Goal: Communication & Community: Answer question/provide support

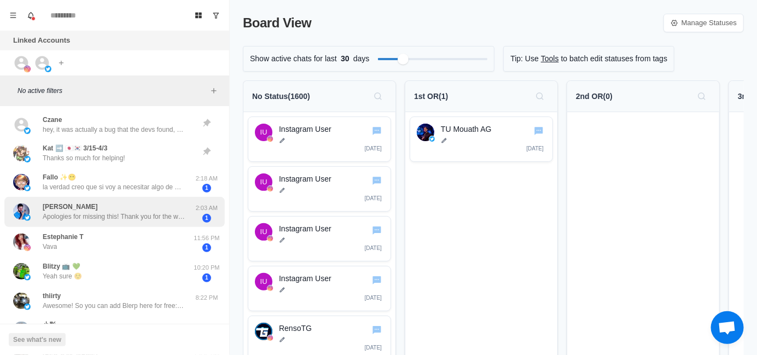
click at [114, 203] on div "[PERSON_NAME] Apologies for missing this! Thank you for the warm welcome and wi…" at bounding box center [114, 212] width 142 height 20
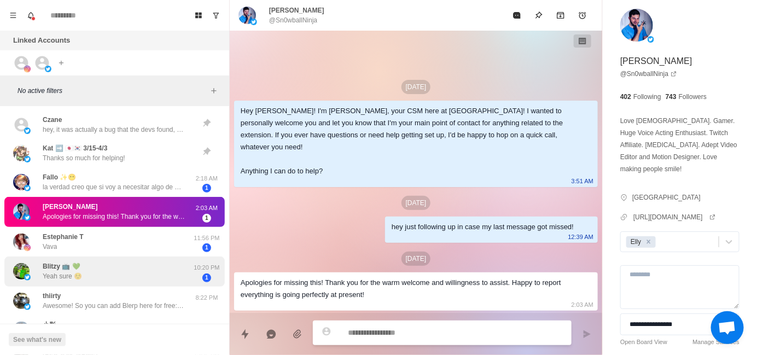
click at [110, 264] on div "Blitzy 📺 💚 Yeah sure ☺️" at bounding box center [103, 271] width 180 height 21
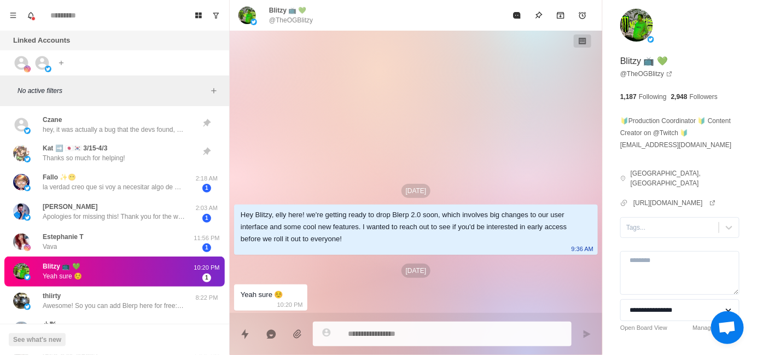
click at [662, 227] on div "Tags..." at bounding box center [679, 227] width 119 height 21
click at [660, 223] on div "Tags..." at bounding box center [670, 227] width 98 height 16
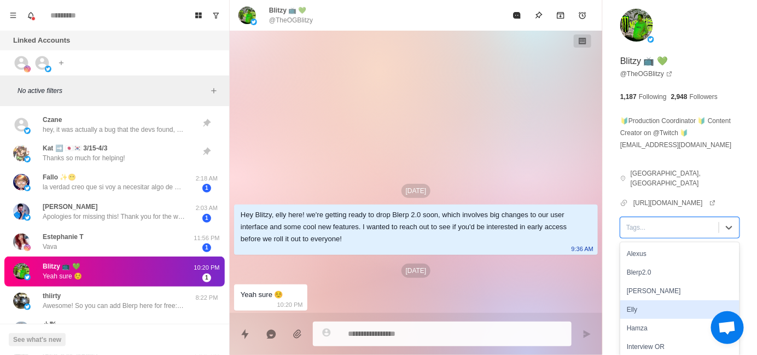
click at [663, 300] on div "Elly" at bounding box center [679, 309] width 119 height 19
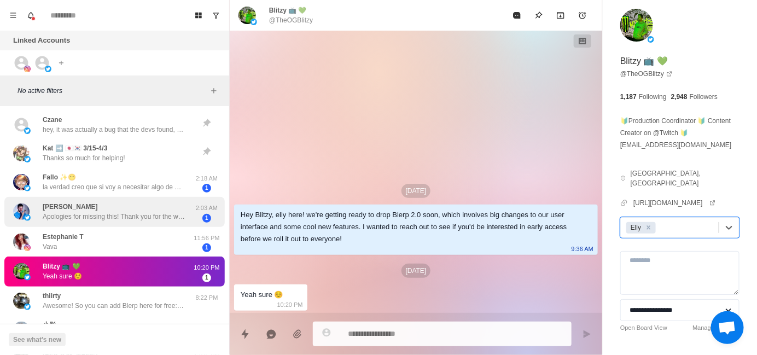
click at [116, 215] on p "Apologies for missing this! Thank you for the warm welcome and willingness to a…" at bounding box center [114, 217] width 142 height 10
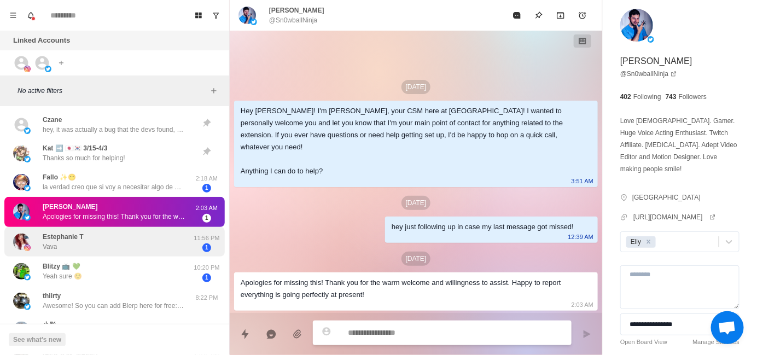
click at [131, 246] on div "Estephanie T Vava" at bounding box center [103, 241] width 180 height 21
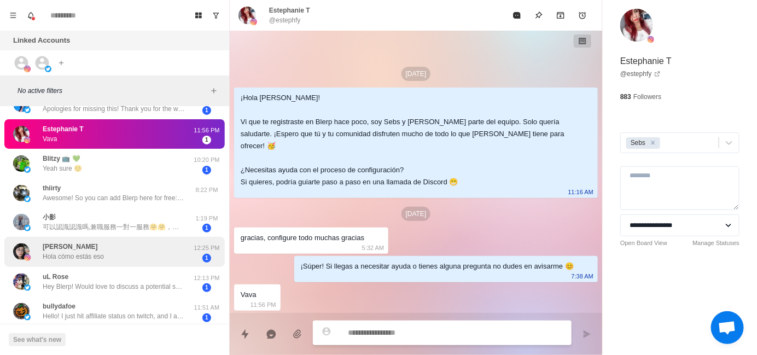
scroll to position [109, 0]
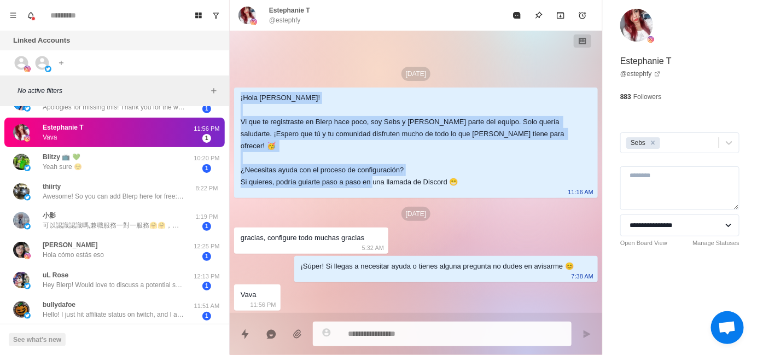
drag, startPoint x: 239, startPoint y: 113, endPoint x: 443, endPoint y: 186, distance: 216.5
click at [443, 186] on div "¡Hola [PERSON_NAME]! Vi que te registraste en Blerp hace poco, soy Sebs y [PERS…" at bounding box center [416, 142] width 364 height 110
click at [275, 179] on div "¡Hola [PERSON_NAME]! Vi que te registraste en Blerp hace poco, soy Sebs y [PERS…" at bounding box center [407, 140] width 333 height 96
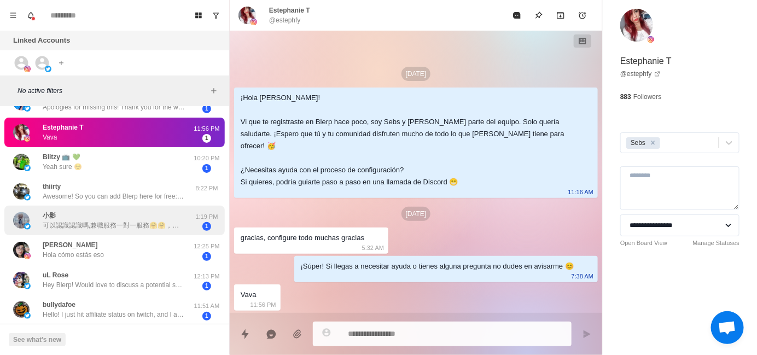
click at [96, 220] on p "可以認識認識嗎,兼職服務一對一服務🤗🤗，可以聊色色，本人25嵗、今天開心可以内射，不喜歡弟弟/弟弟勿擾:ID:b27982" at bounding box center [114, 225] width 142 height 10
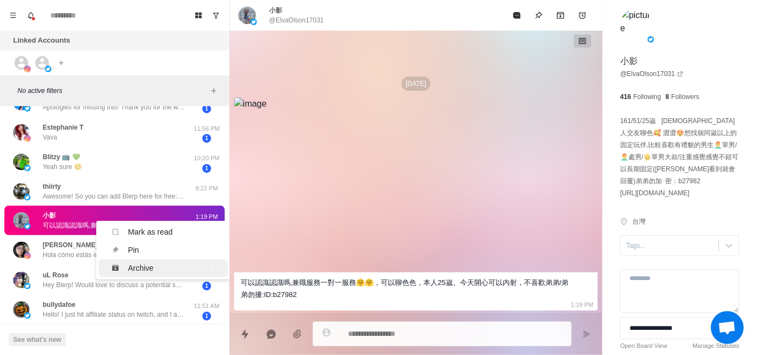
click at [119, 266] on icon "Menu" at bounding box center [116, 268] width 8 height 8
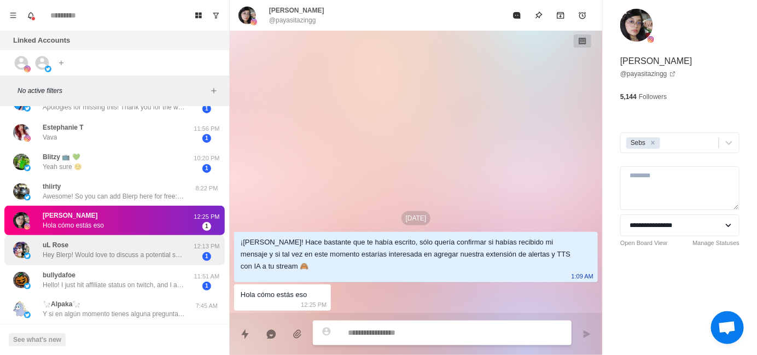
click at [102, 251] on p "Hey Blerp! Would love to discuss a potential sponsorship for @RivalsAscension i…" at bounding box center [114, 255] width 142 height 10
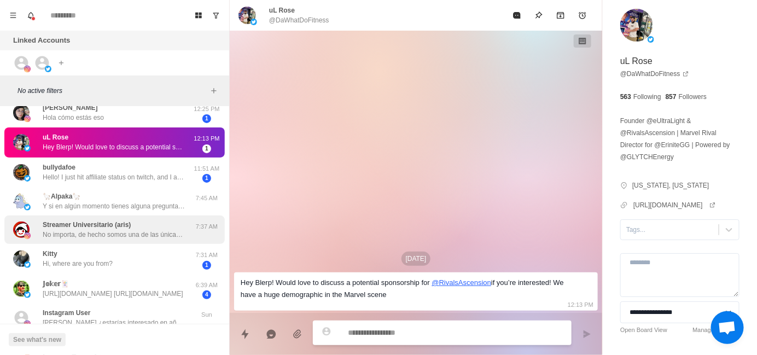
scroll to position [219, 0]
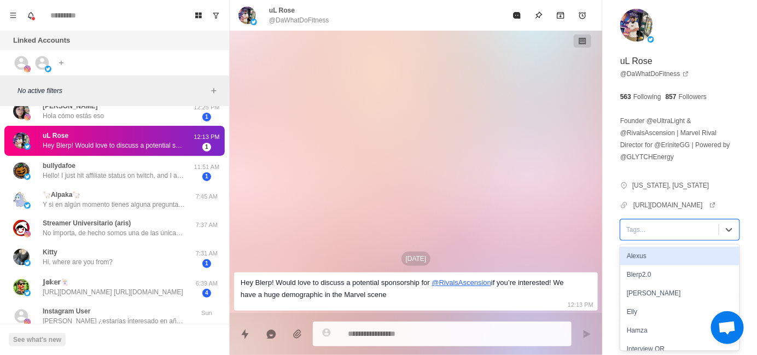
type textarea "*"
click at [629, 231] on div at bounding box center [669, 230] width 87 height 12
type input "*"
type textarea "*"
type input "**"
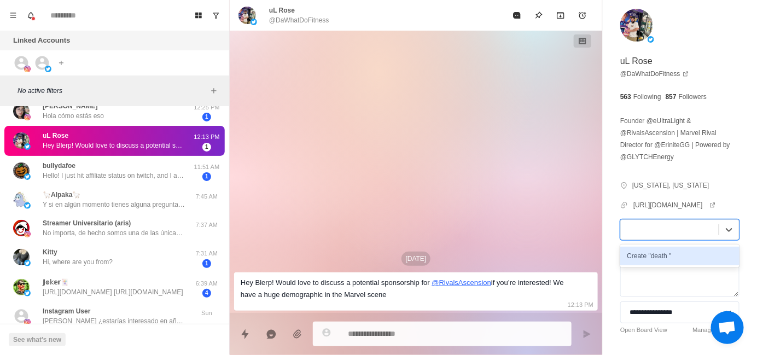
click at [647, 231] on div at bounding box center [669, 230] width 87 height 12
type input "****"
type textarea "*"
click at [692, 227] on div at bounding box center [669, 230] width 87 height 12
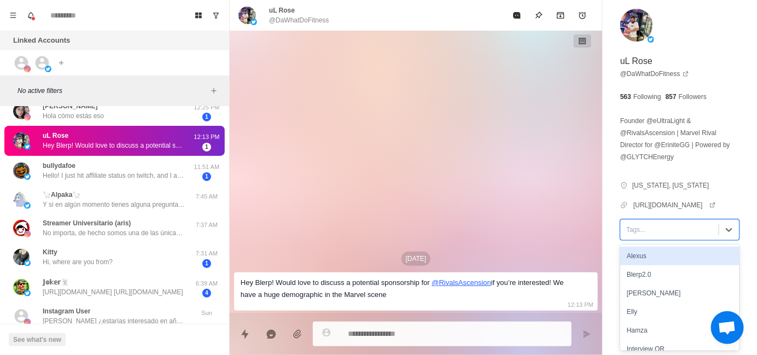
click at [692, 227] on div at bounding box center [669, 230] width 87 height 12
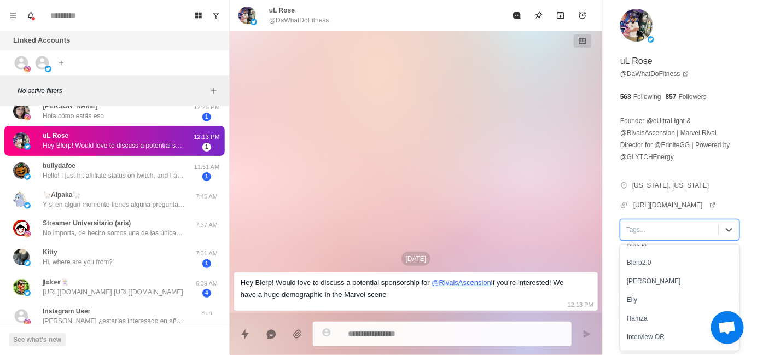
scroll to position [0, 0]
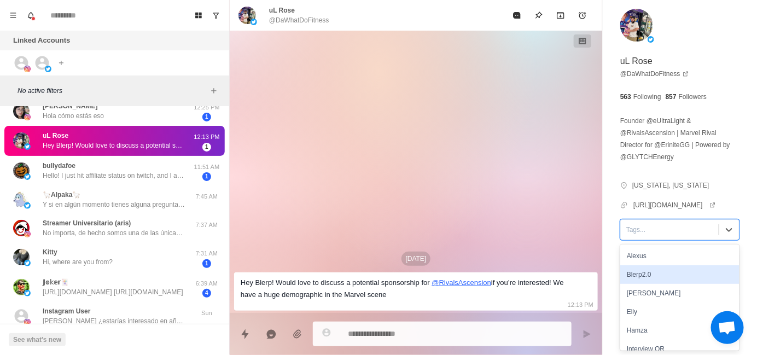
type textarea "*"
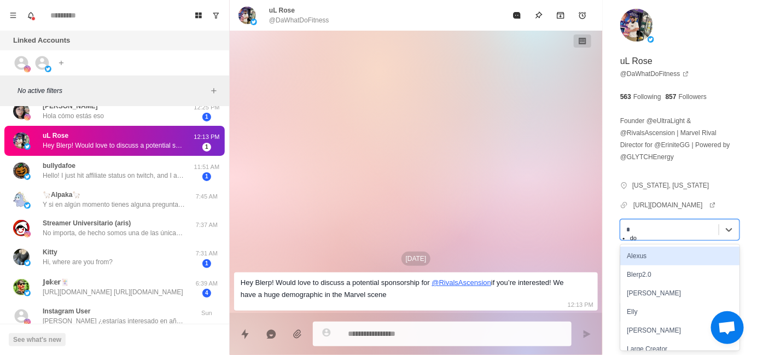
type input "**"
type textarea "*"
click at [712, 257] on div "[PERSON_NAME]" at bounding box center [679, 256] width 119 height 19
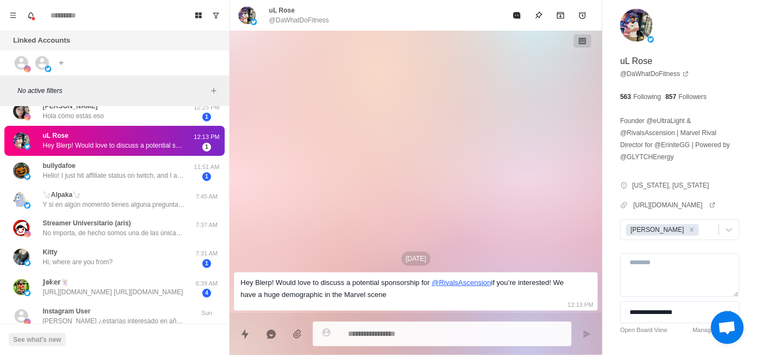
click at [447, 198] on div "[DATE] Hey Blerp! Would love to discuss a potential sponsorship for @ RivalsAsc…" at bounding box center [416, 172] width 372 height 282
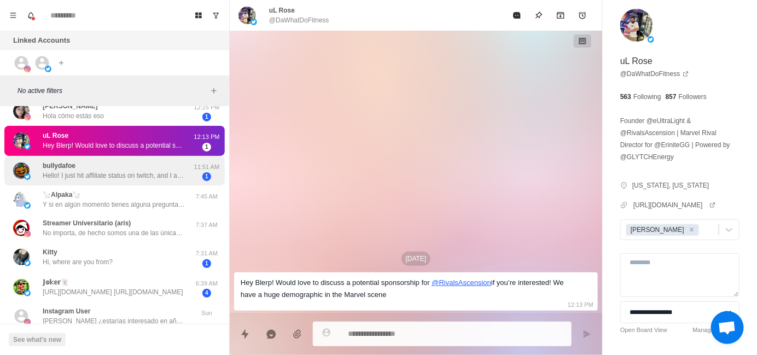
click at [142, 172] on p "Hello! I just hit affiliate status on twitch, and I am trying to use your progr…" at bounding box center [114, 176] width 142 height 10
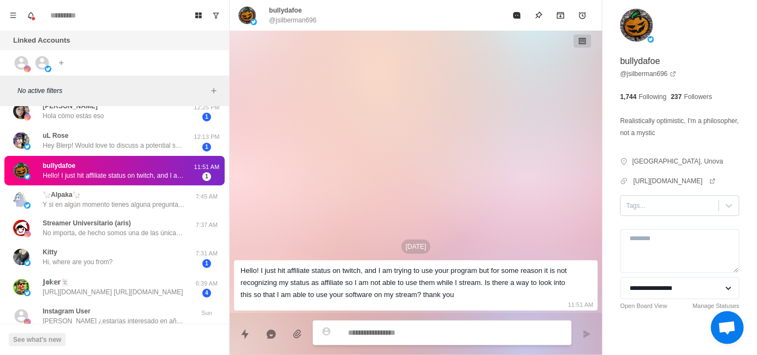
type textarea "*"
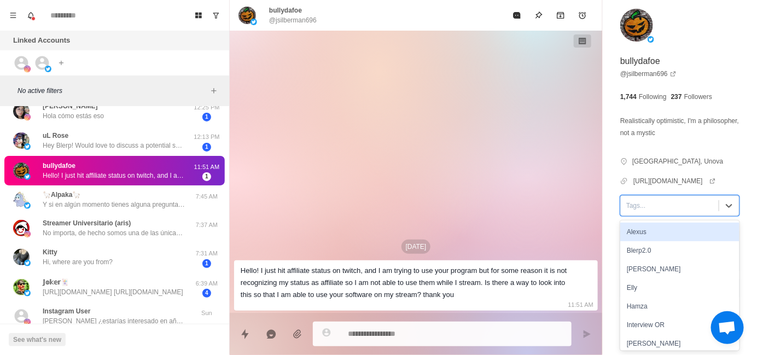
click at [662, 200] on div at bounding box center [669, 206] width 87 height 12
type input "*"
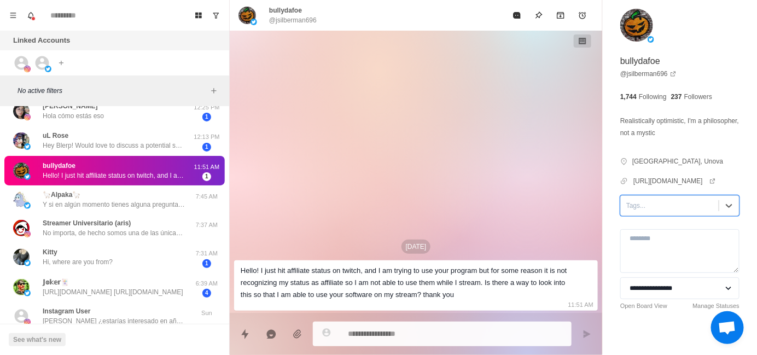
click at [672, 204] on div at bounding box center [669, 206] width 87 height 12
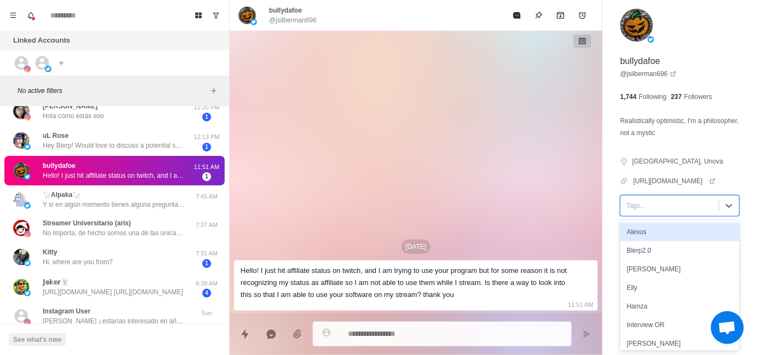
click at [672, 204] on div at bounding box center [669, 206] width 87 height 12
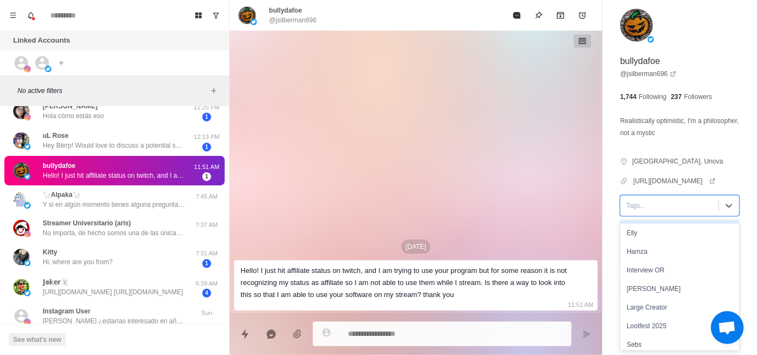
scroll to position [97, 0]
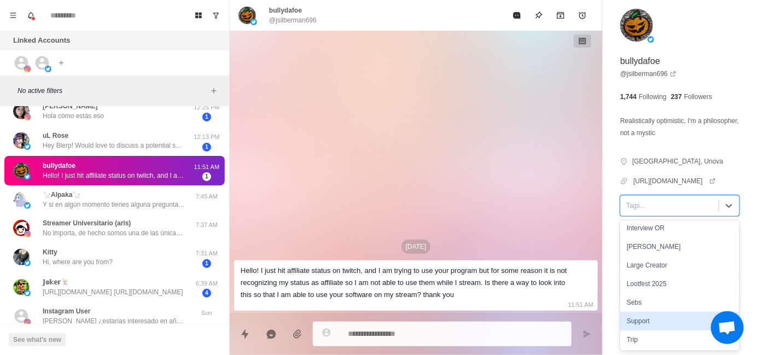
click at [664, 313] on div "Support" at bounding box center [679, 321] width 119 height 19
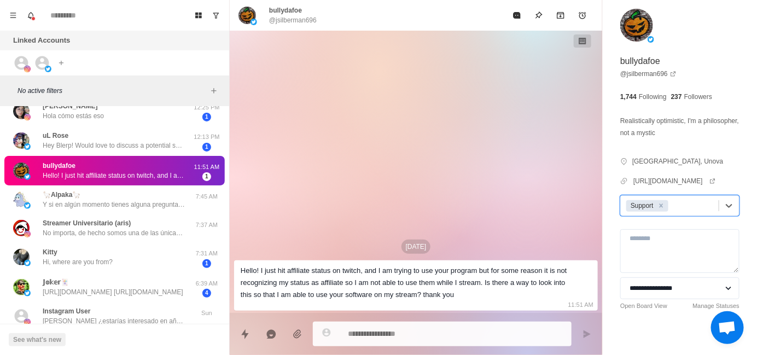
click at [432, 188] on div "[DATE] Hello! I just hit affiliate status on twitch, and I am trying to use you…" at bounding box center [416, 172] width 372 height 282
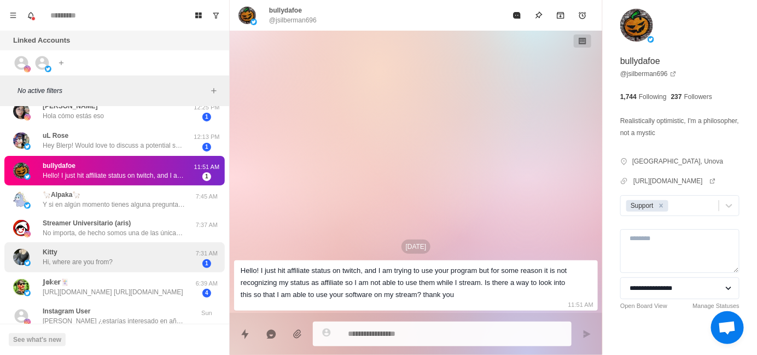
click at [109, 259] on p "Hi, where are you from?" at bounding box center [78, 262] width 70 height 10
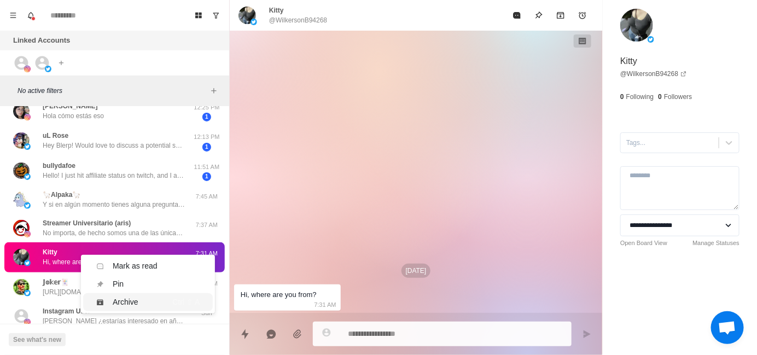
click at [99, 305] on icon "Menu" at bounding box center [100, 302] width 8 height 8
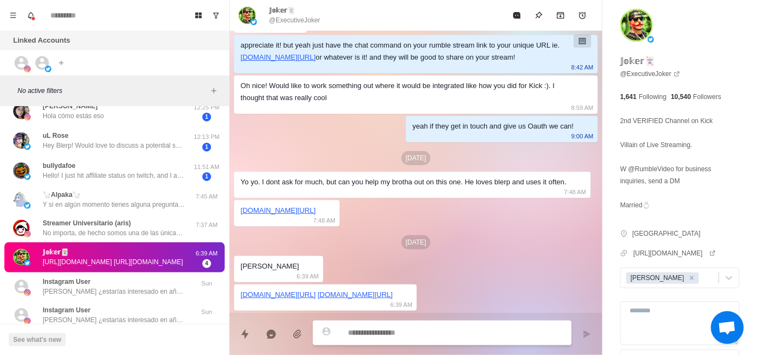
scroll to position [0, 0]
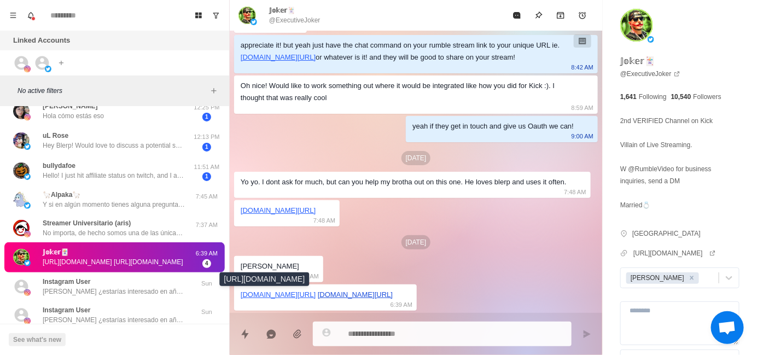
click at [318, 295] on link "[DOMAIN_NAME][URL]" at bounding box center [355, 294] width 75 height 8
click at [472, 266] on div "[DATE][DEMOGRAPHIC_DATA] yo! Let's get Blerp working with Parti ;) 2:35 AM Our …" at bounding box center [416, 70] width 372 height 484
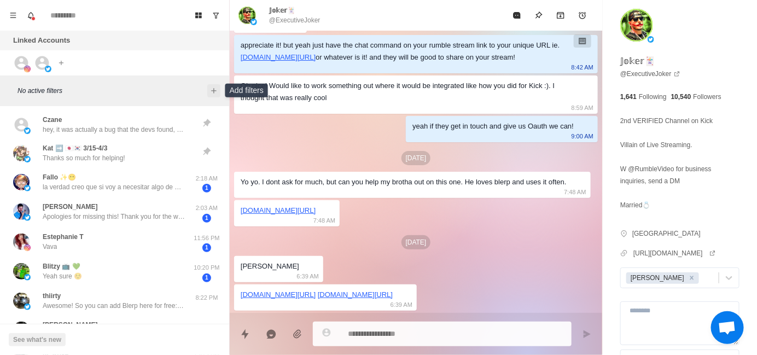
click at [214, 92] on icon "Add filters" at bounding box center [213, 90] width 9 height 9
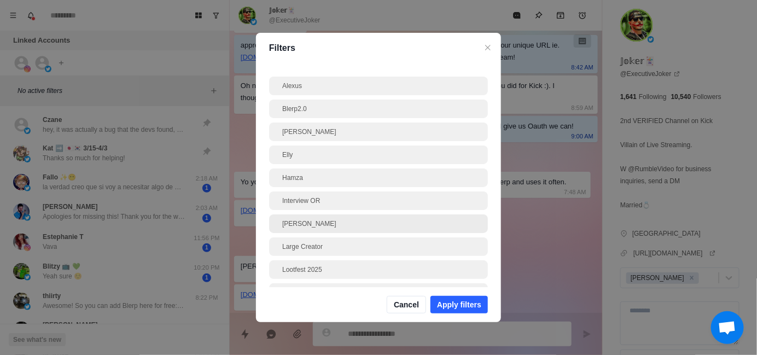
click at [324, 226] on div "[PERSON_NAME]" at bounding box center [378, 224] width 192 height 10
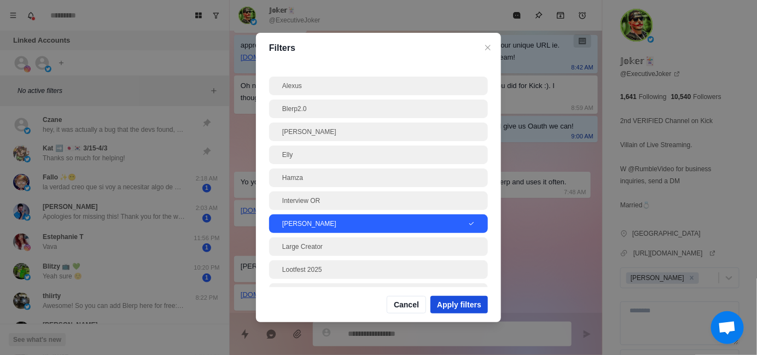
click at [471, 310] on button "Apply filters" at bounding box center [458, 304] width 57 height 17
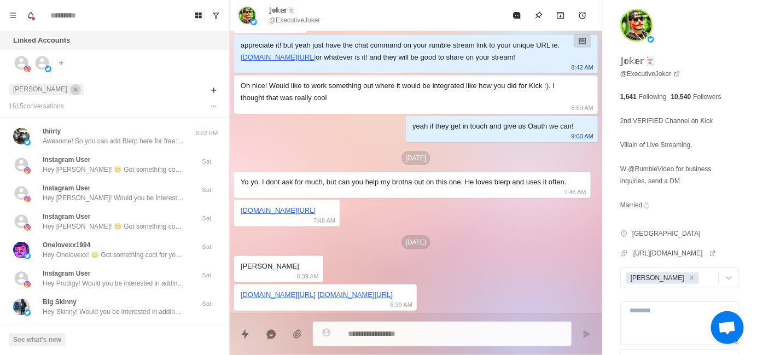
click at [72, 90] on icon "close" at bounding box center [76, 90] width 8 height 8
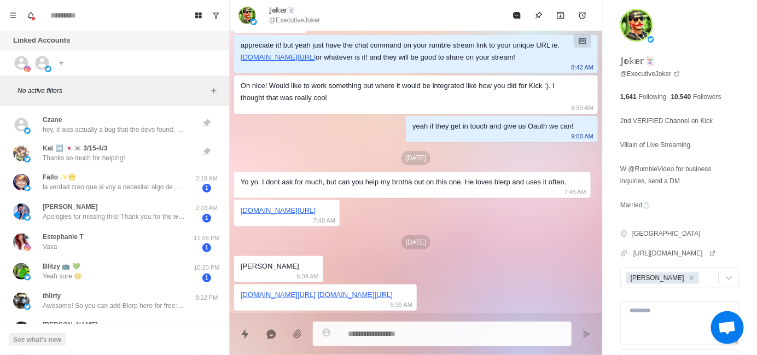
type textarea "*"
